Goal: Communication & Community: Answer question/provide support

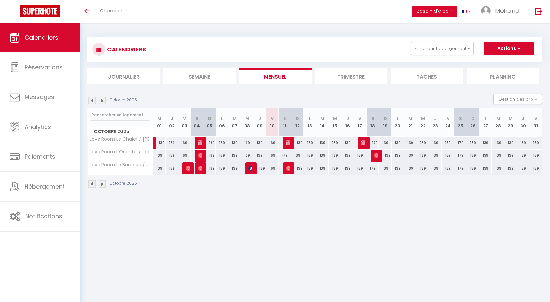
click at [325, 210] on body "🟢 Des questions ou besoin d'assistance pour la migration AirBnB? Prenez rdv >>>…" at bounding box center [275, 174] width 550 height 302
click at [289, 167] on img at bounding box center [288, 167] width 5 height 5
select select "OK"
select select "0"
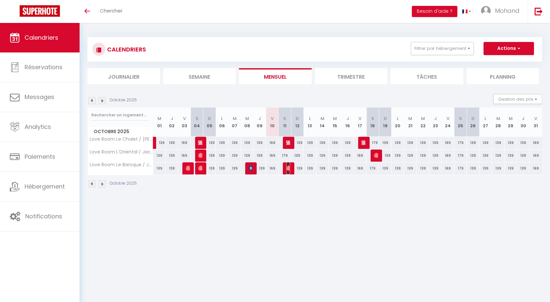
select select "0"
select select "1"
select select
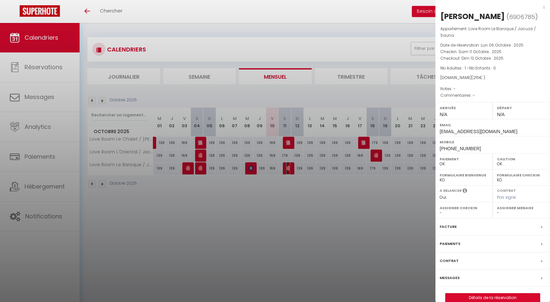
scroll to position [23, 0]
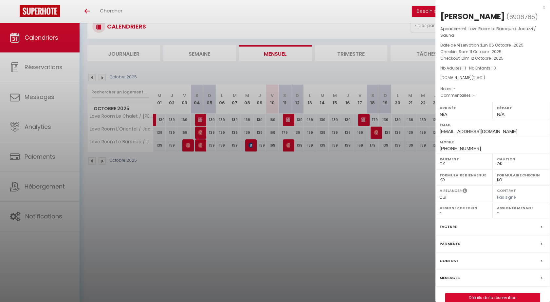
click at [457, 281] on label "Messages" at bounding box center [450, 277] width 20 height 7
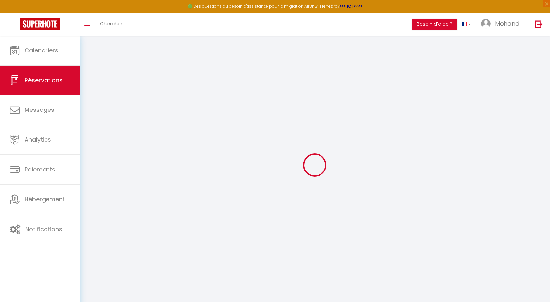
select select
checkbox input "false"
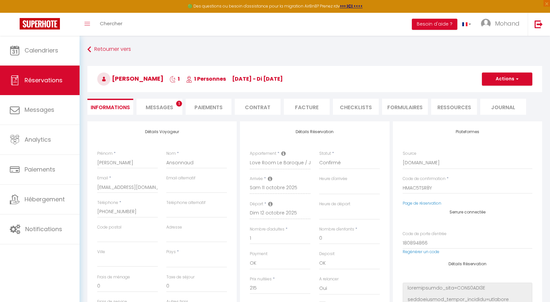
select select
checkbox input "false"
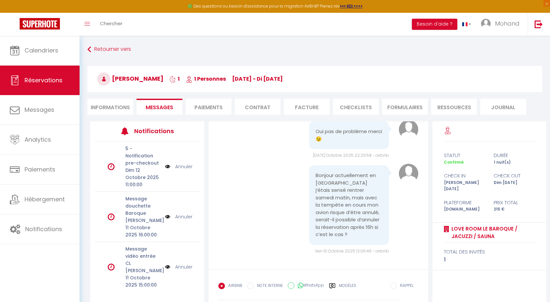
scroll to position [35, 0]
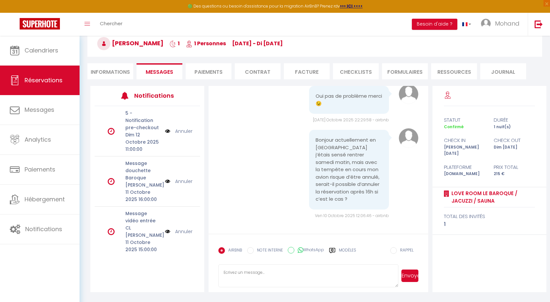
click at [324, 272] on textarea at bounding box center [308, 275] width 180 height 23
type textarea "Bonjour, Oui pas de soucis. Bon courage"
click at [414, 276] on button "Envoyer" at bounding box center [410, 275] width 17 height 12
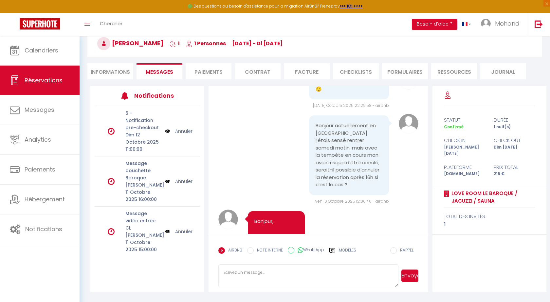
scroll to position [2077, 0]
